Goal: Book appointment/travel/reservation

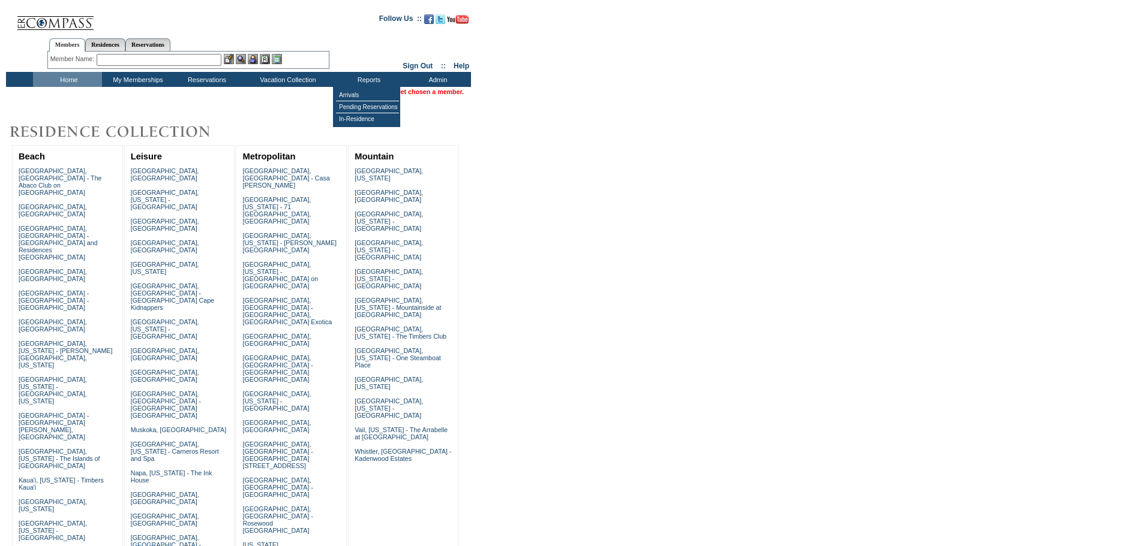
click at [411, 61] on td "Sign Out :: Help" at bounding box center [420, 51] width 101 height 41
click at [406, 65] on link "Sign Out" at bounding box center [417, 66] width 30 height 8
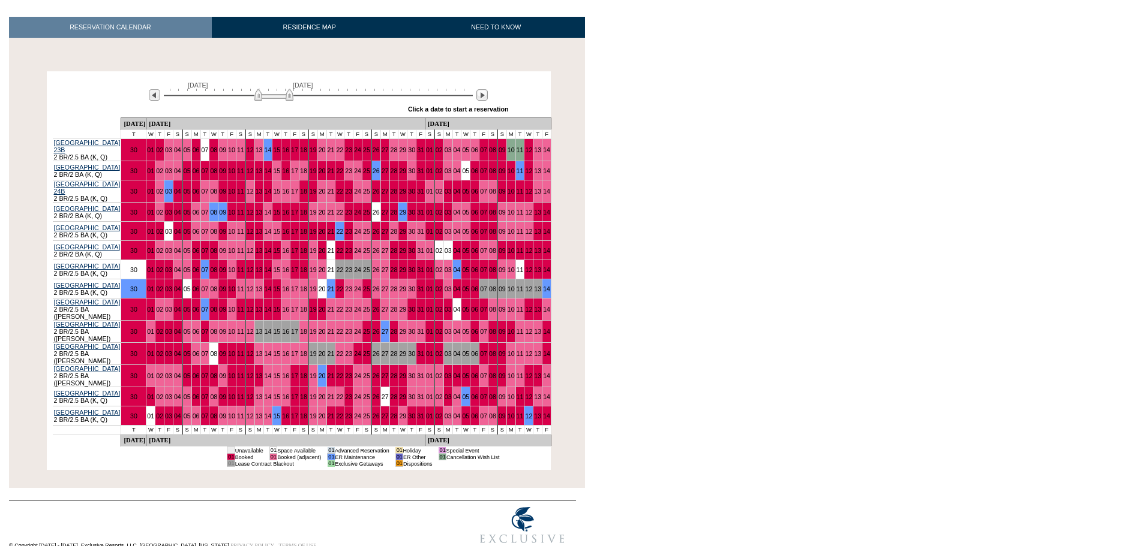
scroll to position [177, 0]
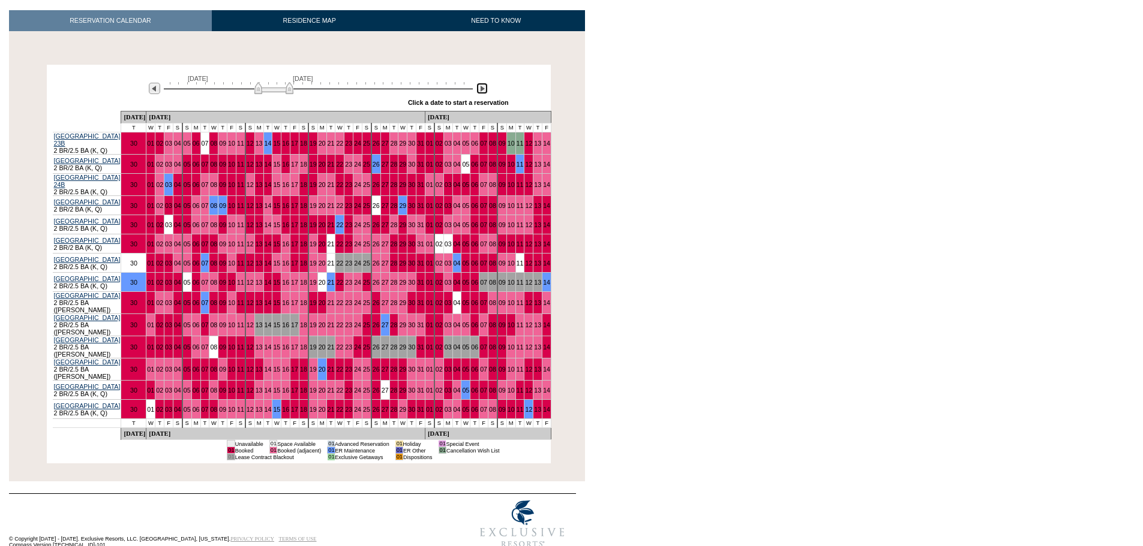
click at [484, 93] on img at bounding box center [481, 88] width 11 height 11
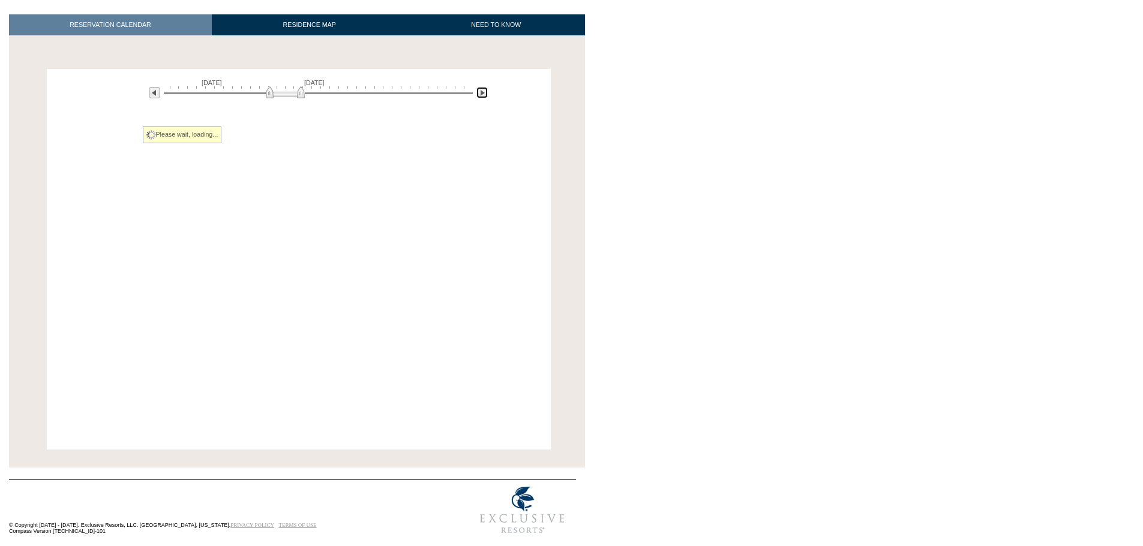
click at [484, 93] on img at bounding box center [481, 92] width 11 height 11
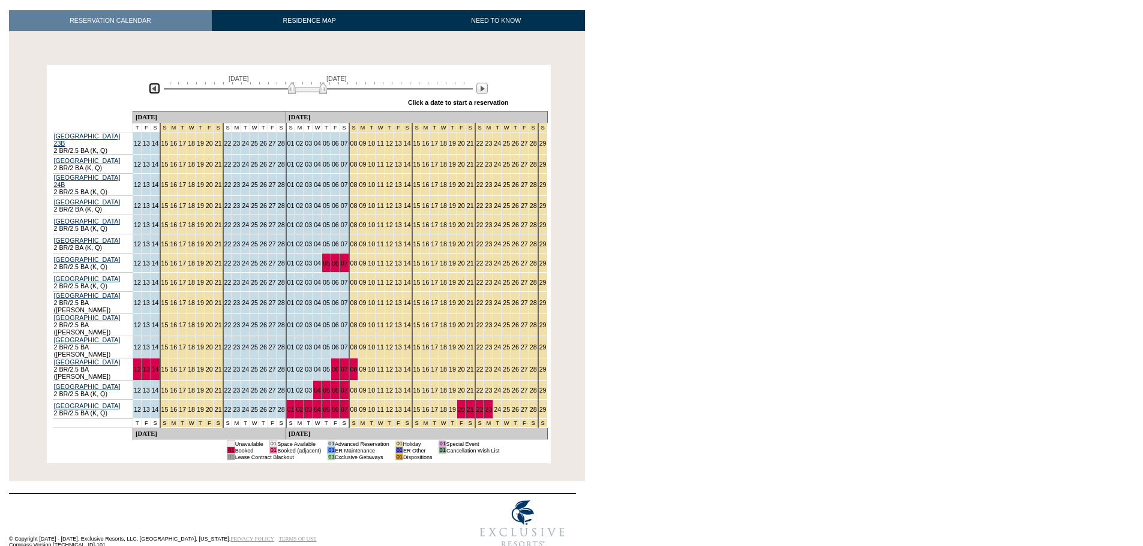
click at [154, 88] on img at bounding box center [154, 88] width 11 height 11
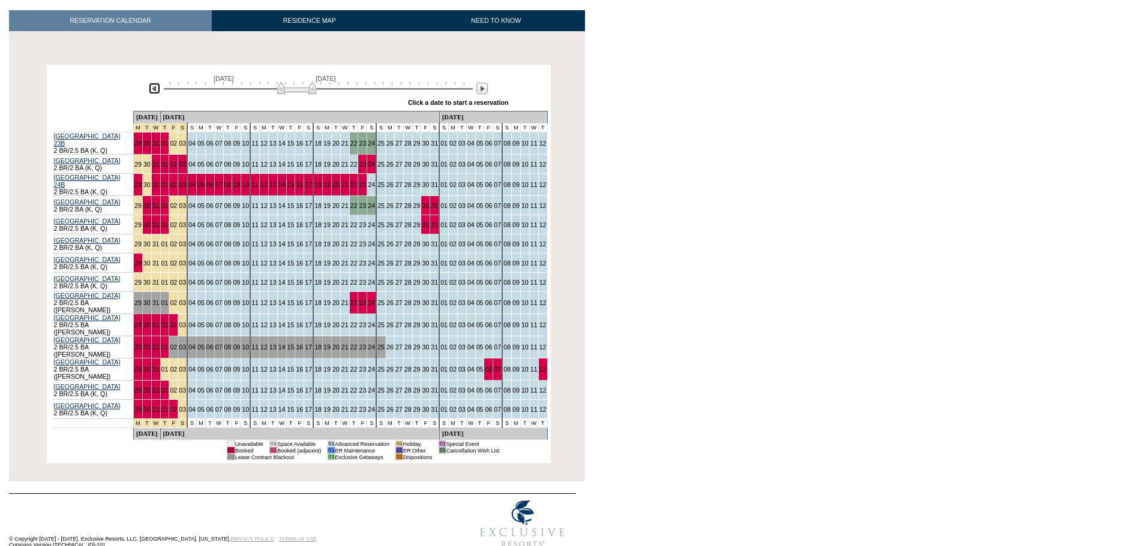
click at [302, 92] on img at bounding box center [296, 88] width 39 height 12
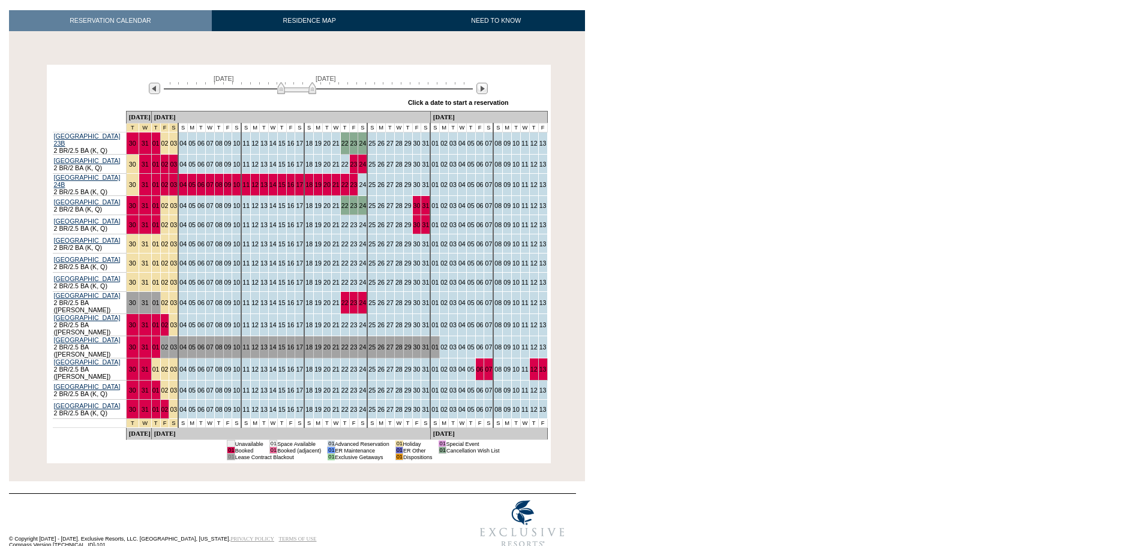
scroll to position [0, 0]
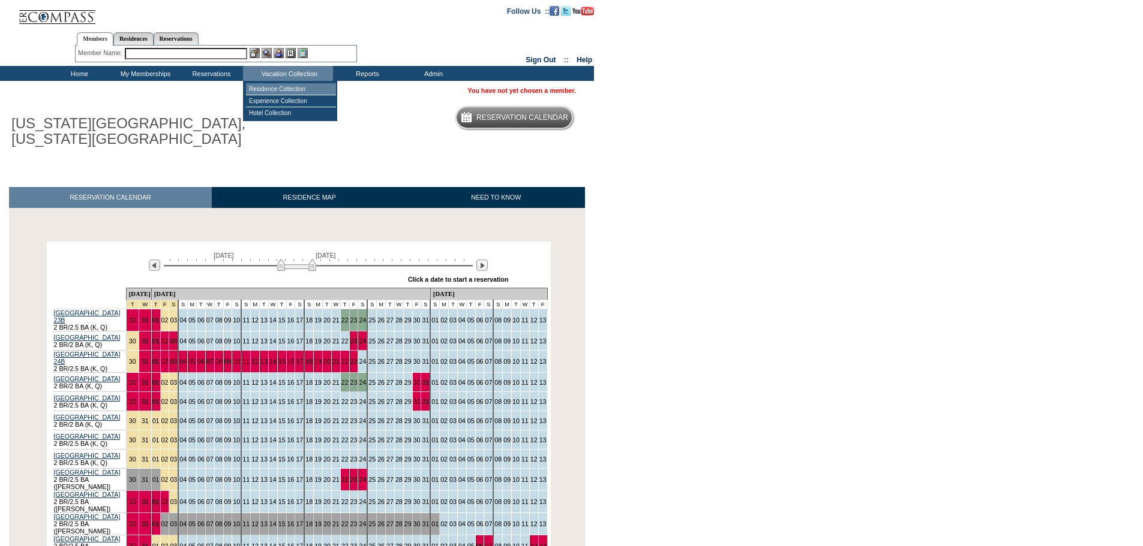
click at [290, 86] on td "Residence Collection" at bounding box center [291, 89] width 90 height 12
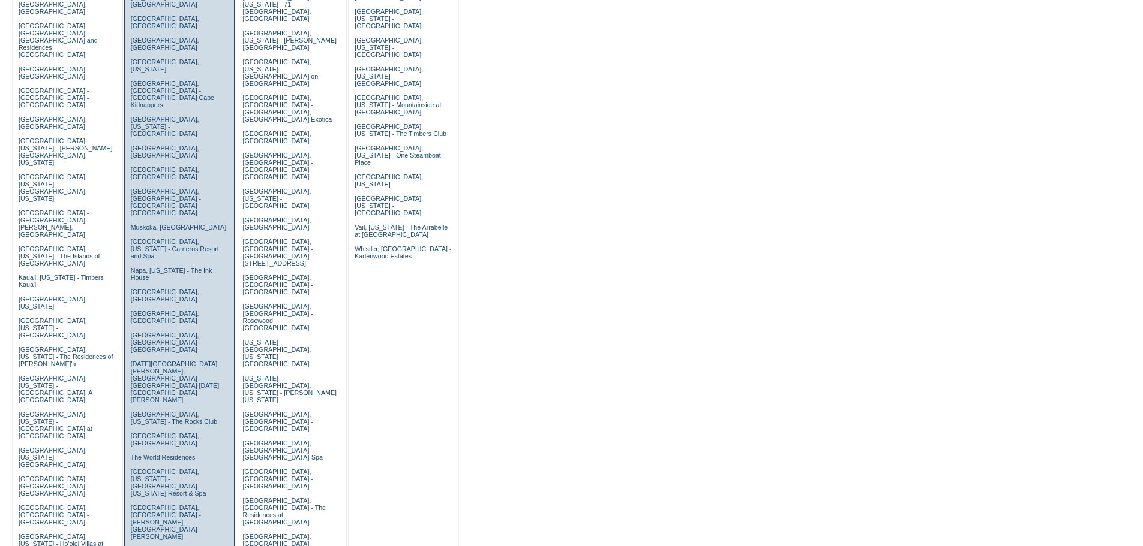
scroll to position [240, 0]
